Goal: Information Seeking & Learning: Check status

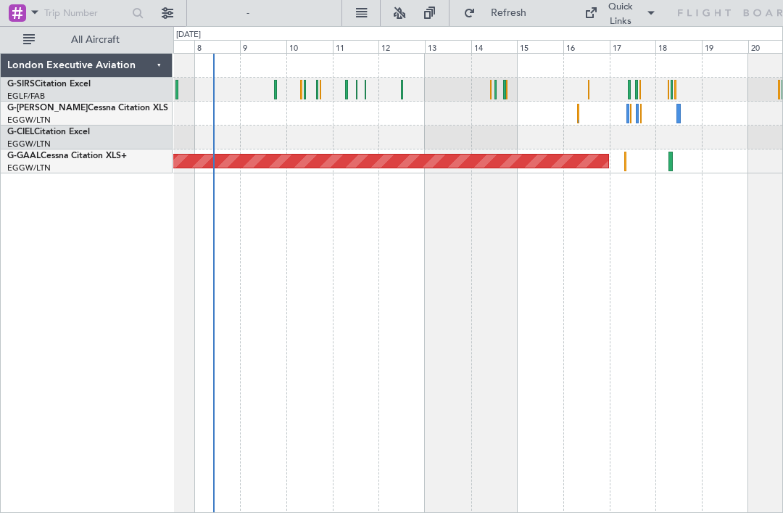
click at [673, 162] on div "Planned Maint Dusseldorf" at bounding box center [477, 161] width 609 height 24
click at [680, 161] on div "Planned Maint Dusseldorf" at bounding box center [477, 161] width 609 height 24
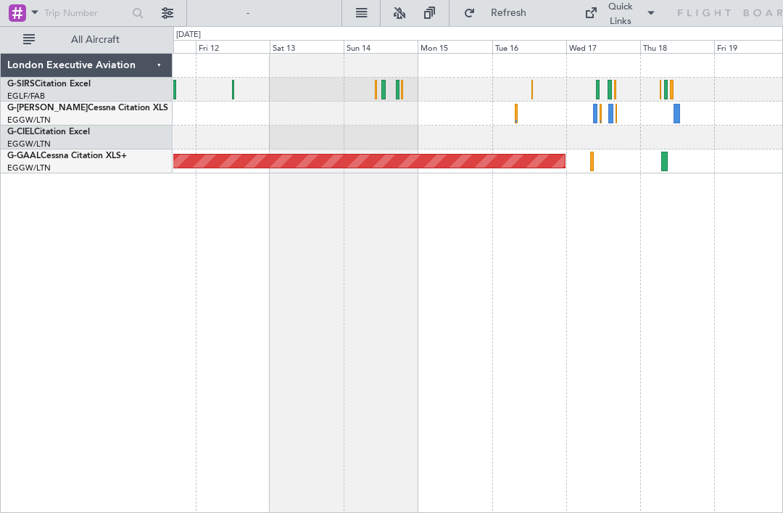
click at [663, 157] on div at bounding box center [664, 162] width 7 height 20
click at [681, 112] on div at bounding box center [477, 113] width 609 height 24
click at [677, 111] on div at bounding box center [676, 114] width 7 height 20
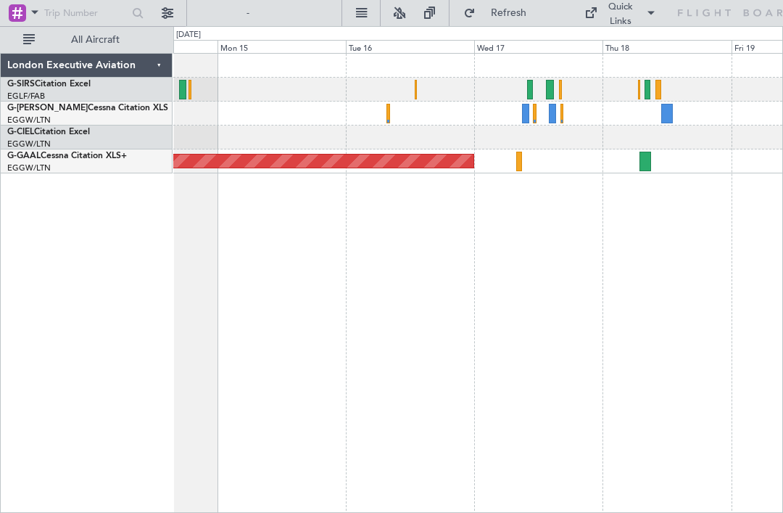
click at [648, 88] on div at bounding box center [647, 90] width 6 height 20
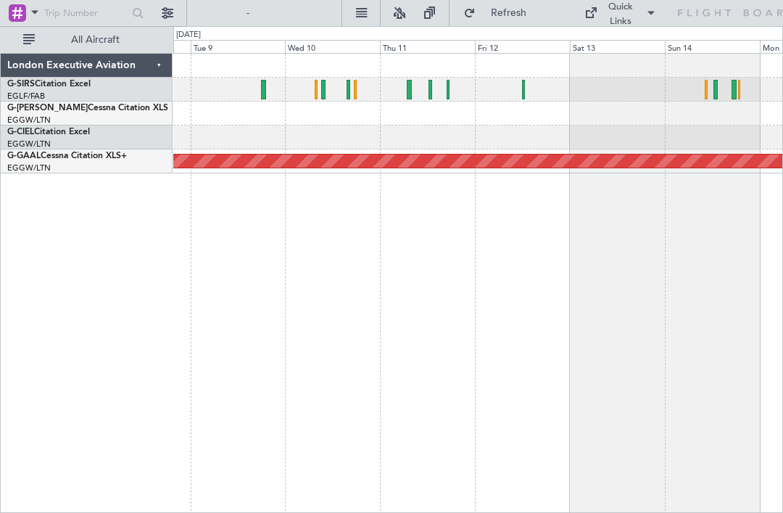
click at [414, 85] on div at bounding box center [477, 90] width 609 height 24
click at [413, 83] on div at bounding box center [477, 90] width 609 height 24
click at [409, 86] on div at bounding box center [409, 90] width 4 height 20
click at [528, 88] on div at bounding box center [477, 90] width 609 height 24
click at [522, 88] on div at bounding box center [523, 90] width 3 height 20
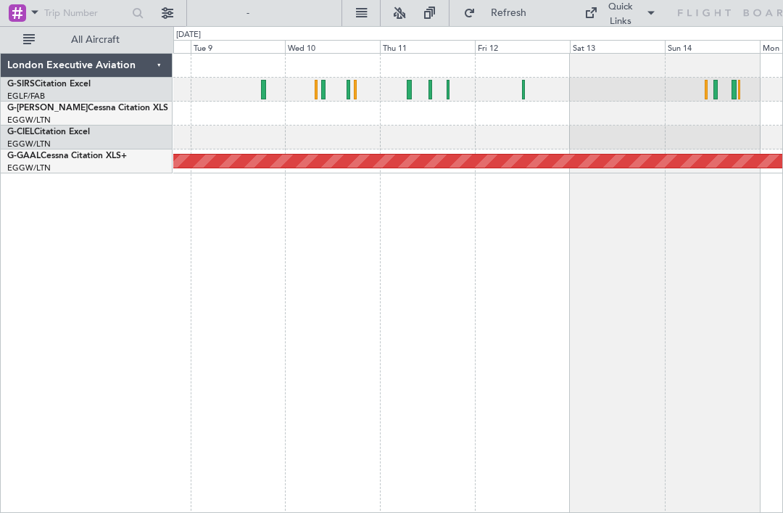
click at [716, 88] on div at bounding box center [715, 90] width 5 height 20
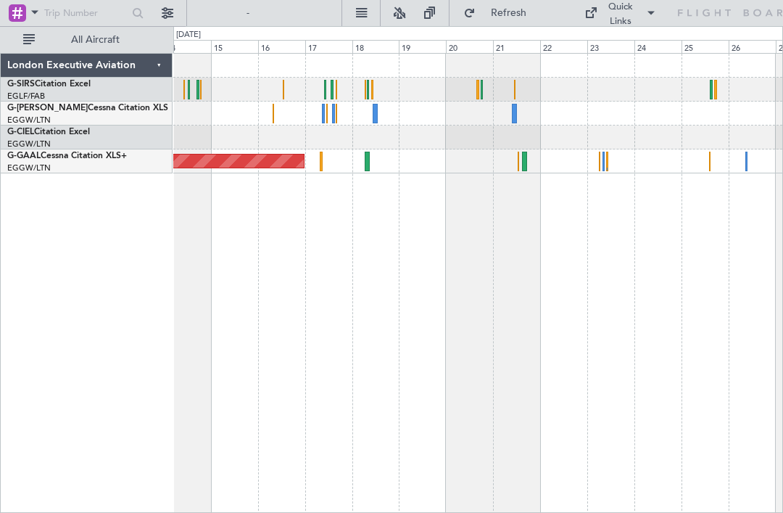
click at [607, 157] on div at bounding box center [607, 162] width 2 height 20
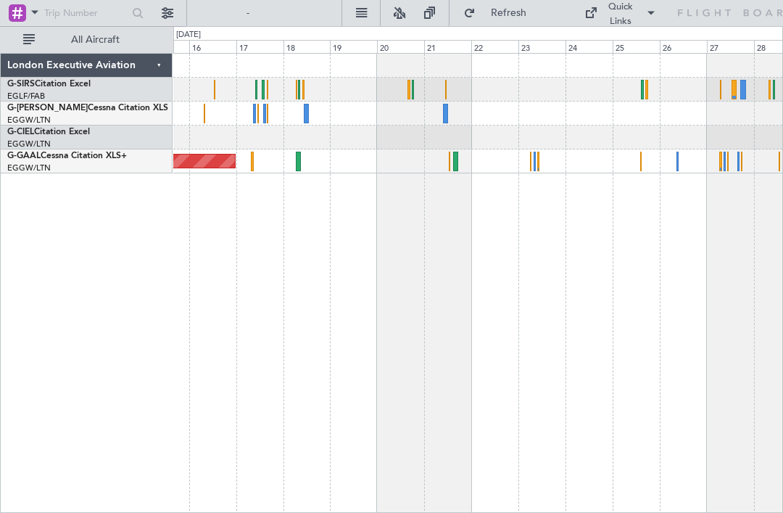
click at [646, 162] on div "Planned Maint Dusseldorf" at bounding box center [477, 161] width 609 height 24
click at [643, 160] on div "Planned Maint Dusseldorf" at bounding box center [477, 161] width 609 height 24
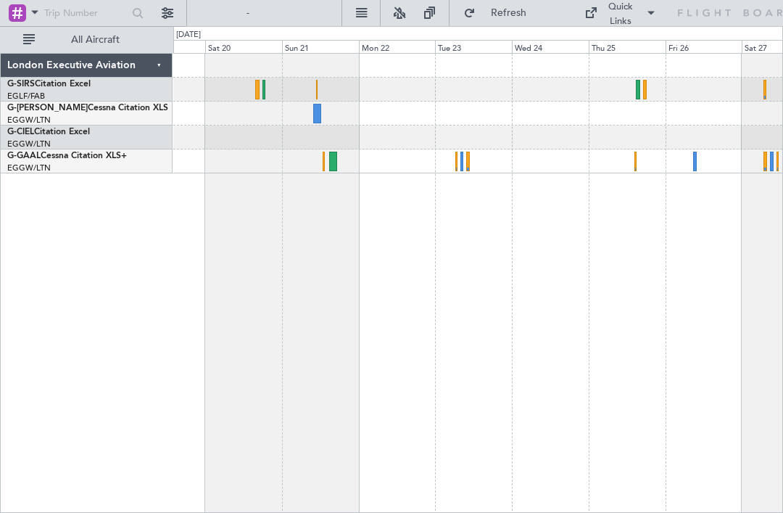
click at [652, 191] on div at bounding box center [478, 283] width 610 height 460
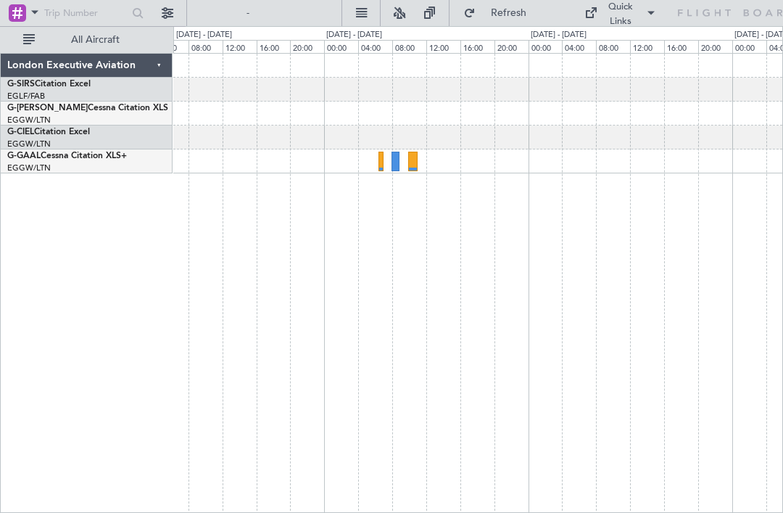
click at [381, 161] on div at bounding box center [380, 162] width 5 height 20
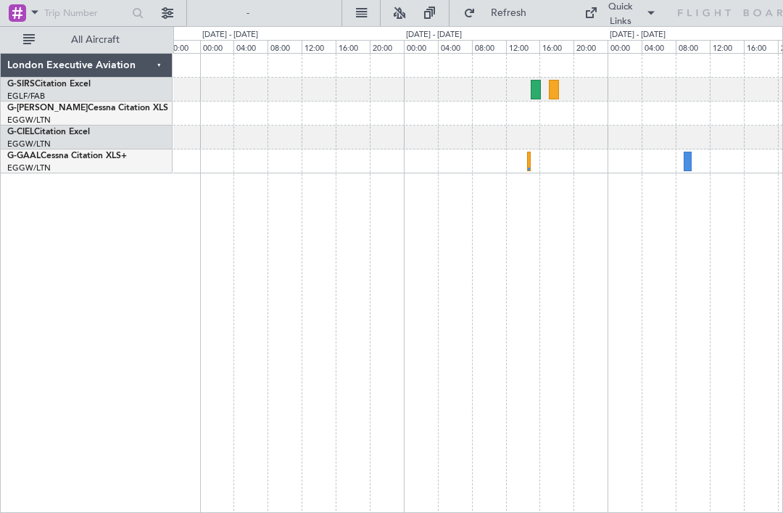
click at [530, 162] on div at bounding box center [529, 162] width 4 height 20
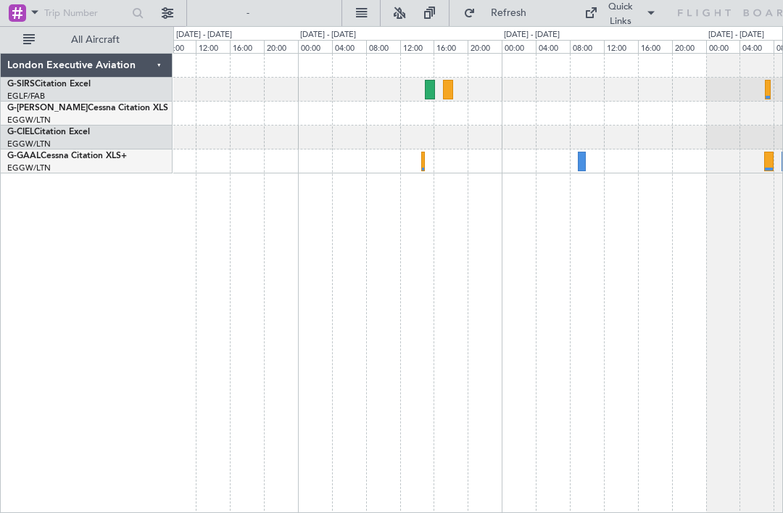
click at [586, 157] on div at bounding box center [477, 161] width 609 height 24
click at [581, 163] on div at bounding box center [582, 162] width 8 height 20
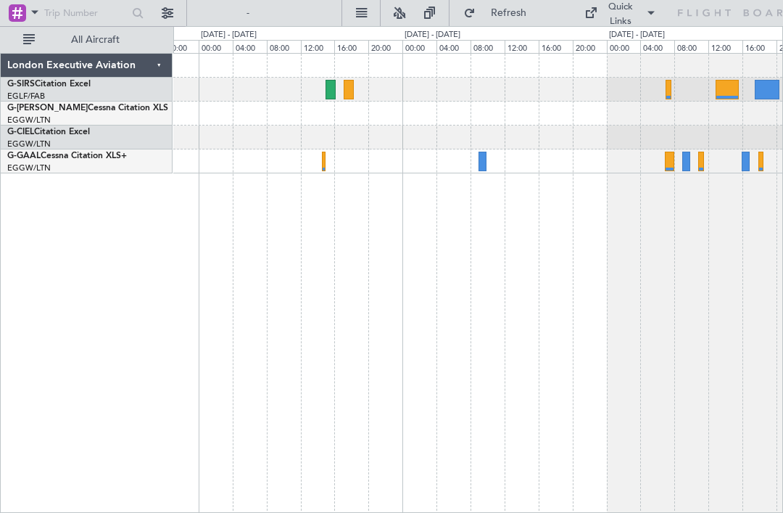
click at [684, 163] on div at bounding box center [686, 162] width 8 height 20
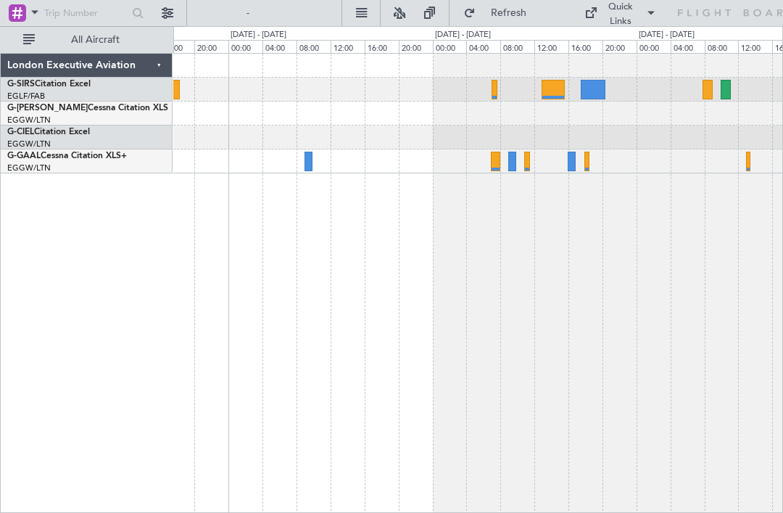
click at [574, 158] on div at bounding box center [572, 162] width 8 height 20
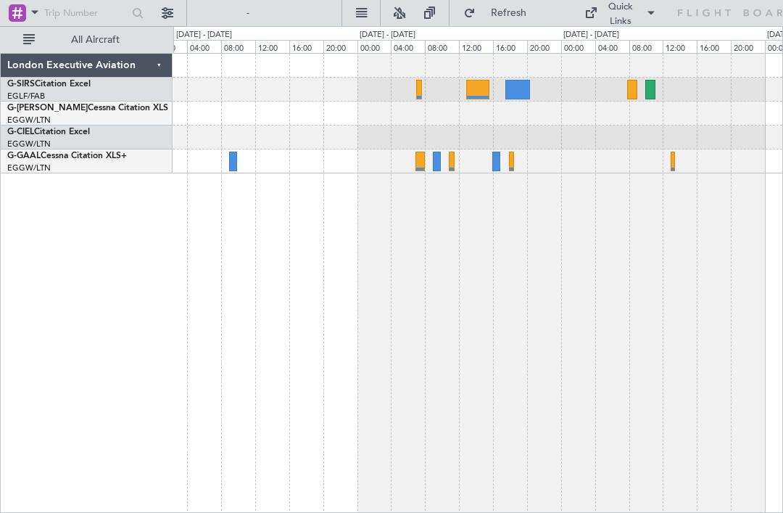
click at [671, 157] on div at bounding box center [673, 162] width 4 height 20
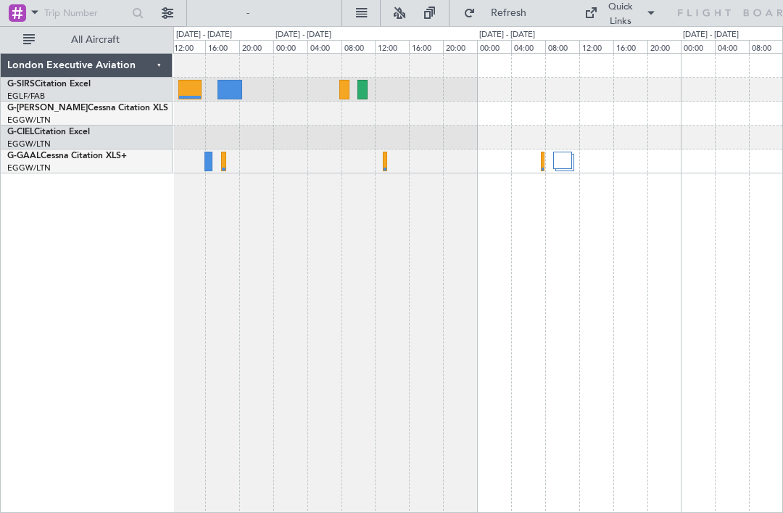
click at [542, 160] on div at bounding box center [543, 162] width 4 height 20
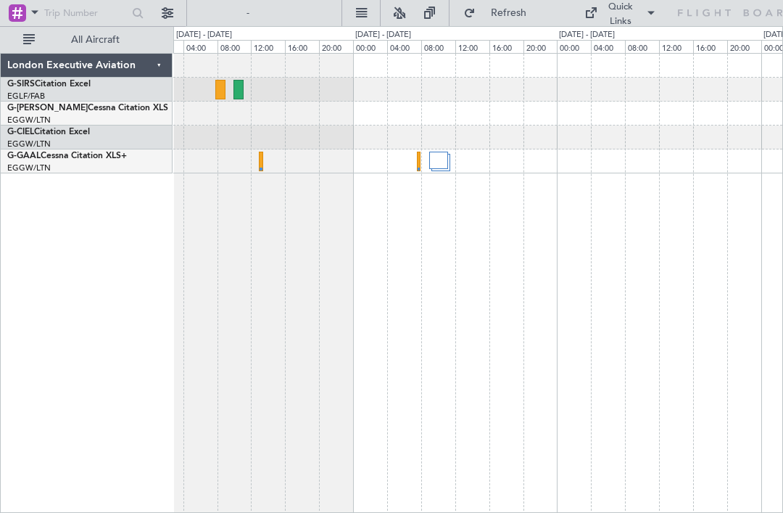
click at [445, 162] on div at bounding box center [439, 160] width 20 height 17
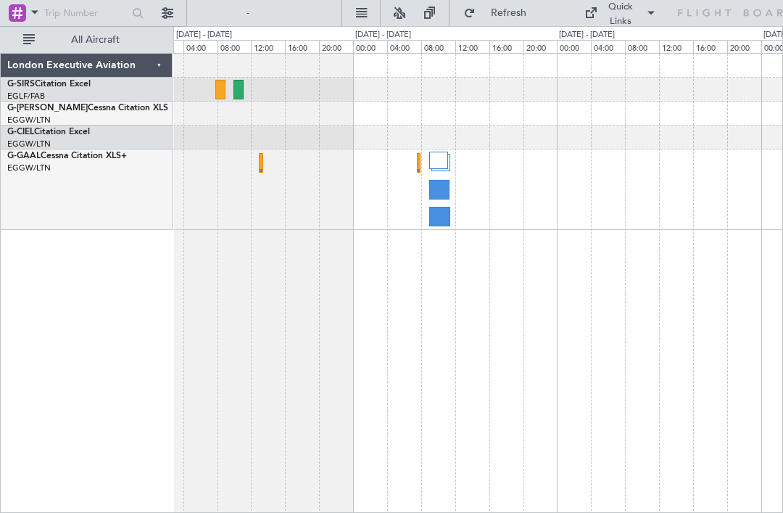
click at [440, 194] on div at bounding box center [439, 190] width 21 height 20
click at [441, 223] on div at bounding box center [440, 217] width 22 height 20
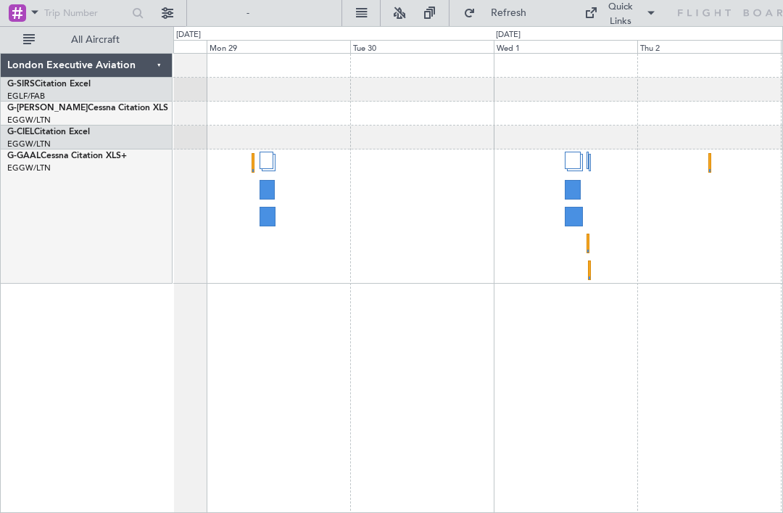
click at [573, 188] on div at bounding box center [573, 190] width 16 height 20
click at [574, 215] on div at bounding box center [574, 217] width 18 height 20
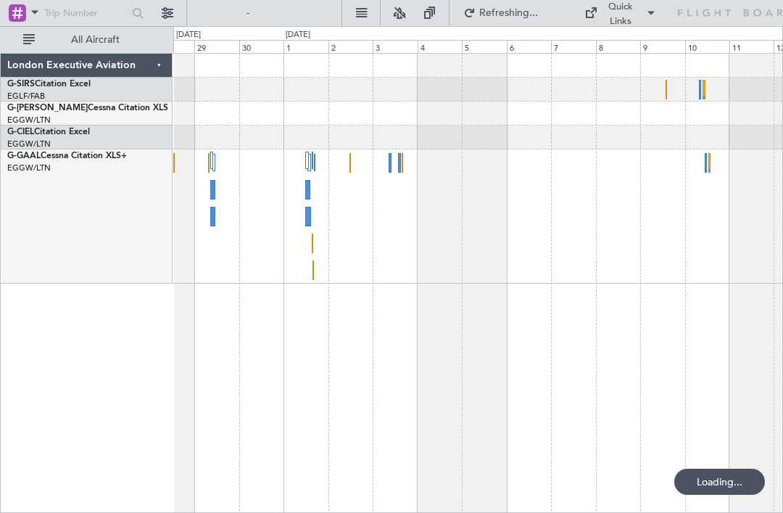
click at [395, 164] on div "Owner [GEOGRAPHIC_DATA] ([GEOGRAPHIC_DATA])" at bounding box center [477, 216] width 609 height 134
click at [392, 161] on div "Owner [GEOGRAPHIC_DATA] ([GEOGRAPHIC_DATA])" at bounding box center [477, 216] width 609 height 134
click at [392, 162] on div "Owner [GEOGRAPHIC_DATA] ([GEOGRAPHIC_DATA])" at bounding box center [477, 216] width 609 height 134
click at [388, 161] on div "Owner [GEOGRAPHIC_DATA] ([GEOGRAPHIC_DATA])" at bounding box center [477, 216] width 609 height 134
click at [389, 163] on div at bounding box center [390, 163] width 2 height 20
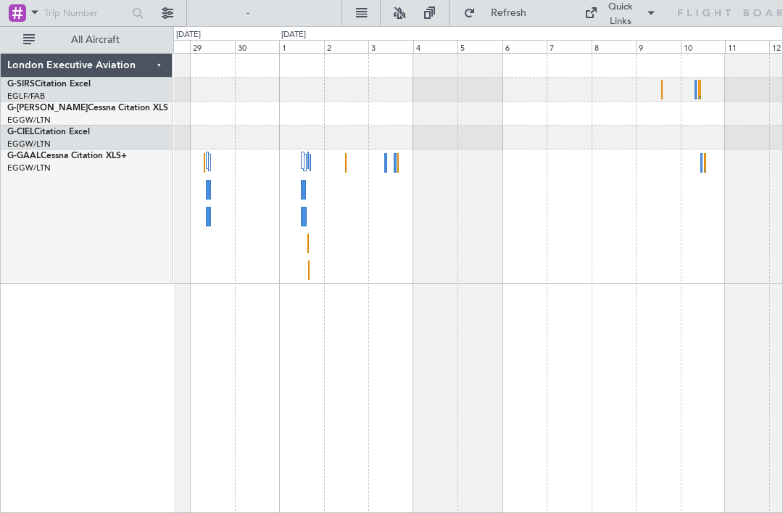
click at [779, 179] on div "Owner [GEOGRAPHIC_DATA] ([GEOGRAPHIC_DATA])" at bounding box center [477, 216] width 609 height 134
click at [705, 160] on div at bounding box center [705, 163] width 2 height 20
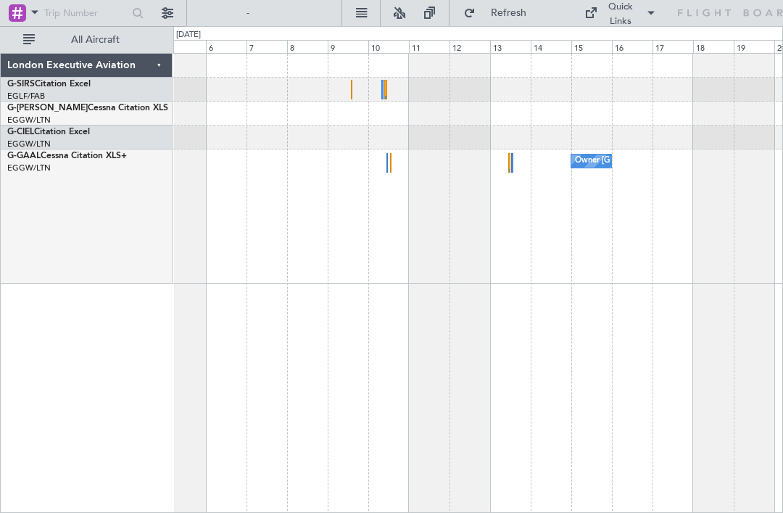
click at [594, 160] on div "Owner [GEOGRAPHIC_DATA] ([GEOGRAPHIC_DATA])" at bounding box center [675, 161] width 200 height 22
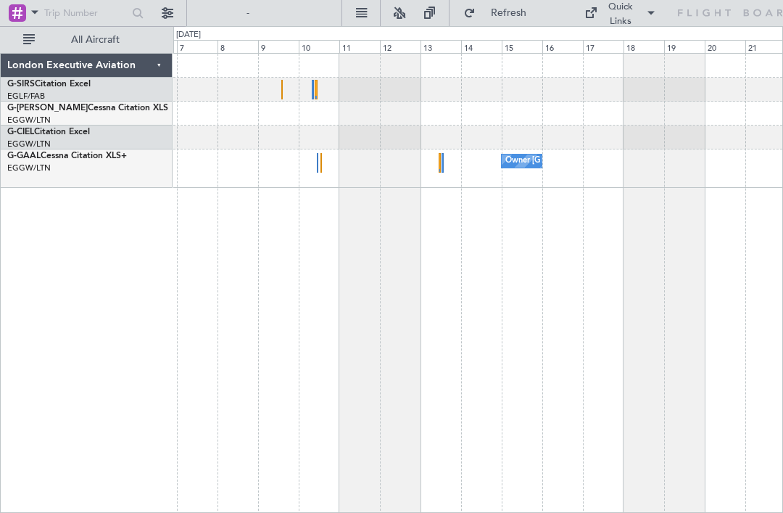
click at [166, 136] on div "G-CIEL Citation Excel" at bounding box center [89, 131] width 165 height 13
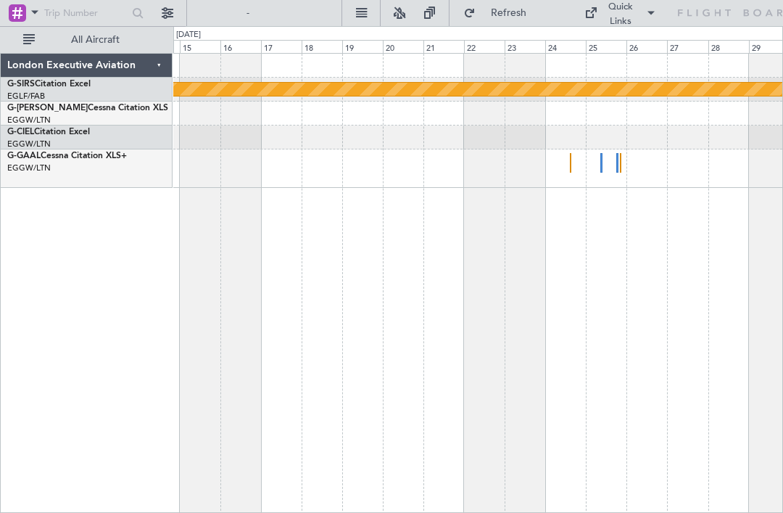
click at [607, 162] on div at bounding box center [477, 168] width 609 height 38
click at [607, 160] on div at bounding box center [477, 168] width 609 height 38
click at [600, 163] on div at bounding box center [477, 168] width 609 height 38
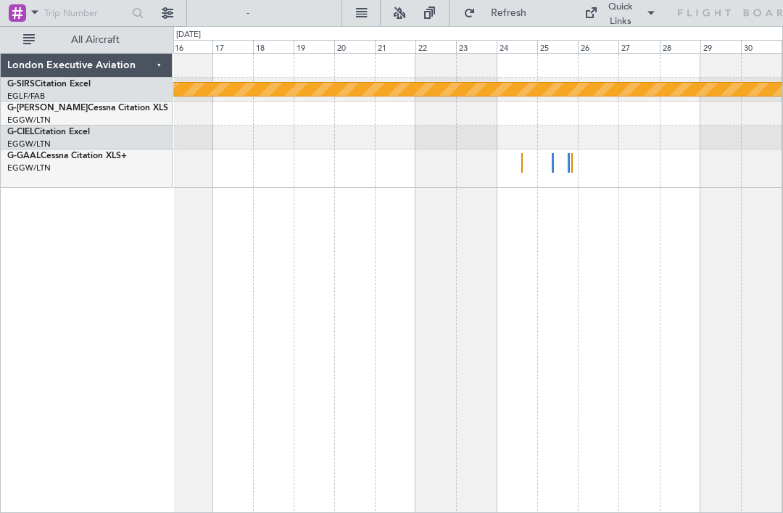
click at [264, 311] on div "Planned Maint Bournemouth Planned Maint [GEOGRAPHIC_DATA]" at bounding box center [478, 283] width 610 height 460
